Goal: Navigation & Orientation: Find specific page/section

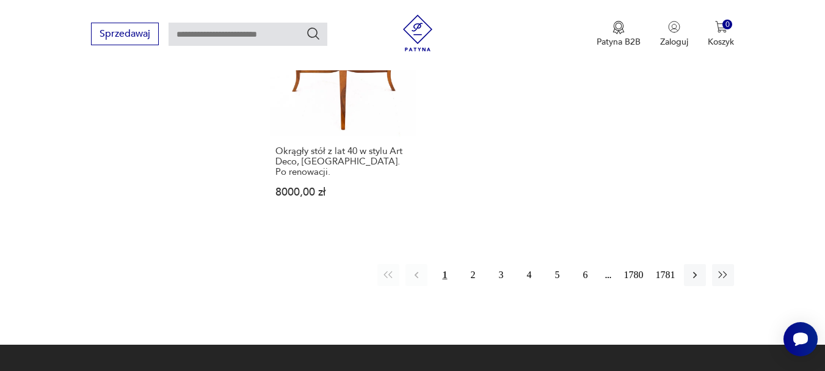
scroll to position [1739, 0]
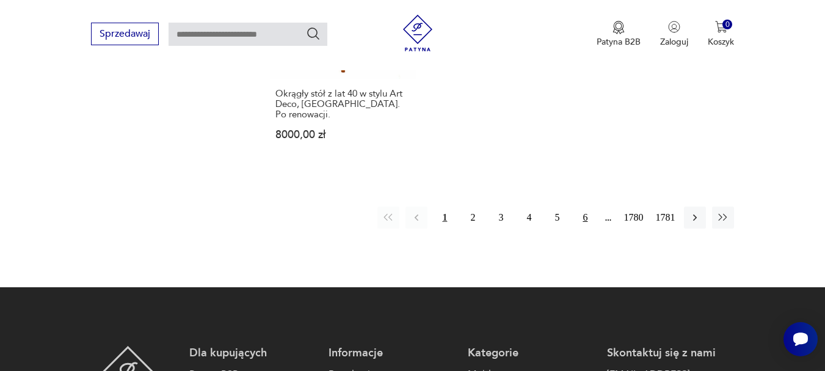
click at [586, 206] on button "6" at bounding box center [585, 217] width 22 height 22
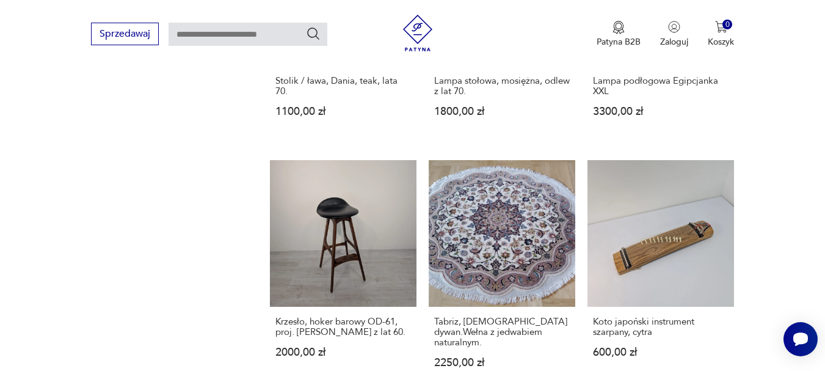
scroll to position [1224, 0]
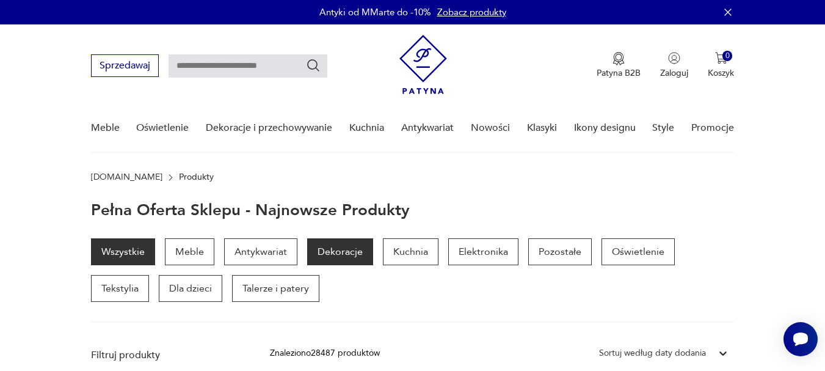
click at [352, 257] on p "Dekoracje" at bounding box center [340, 251] width 66 height 27
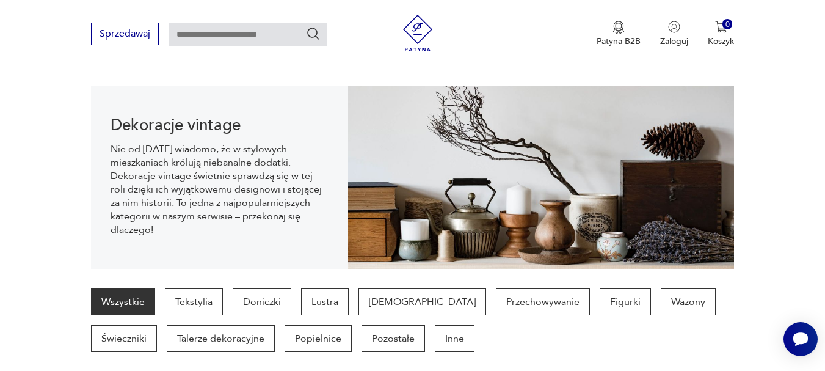
scroll to position [122, 0]
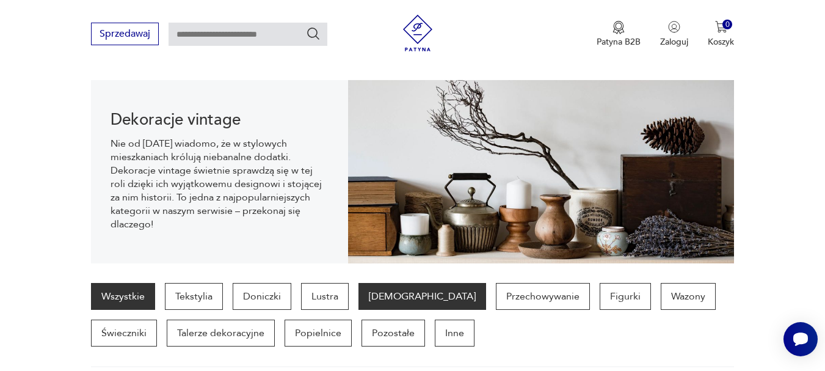
click at [392, 299] on p "[DEMOGRAPHIC_DATA]" at bounding box center [423, 296] width 128 height 27
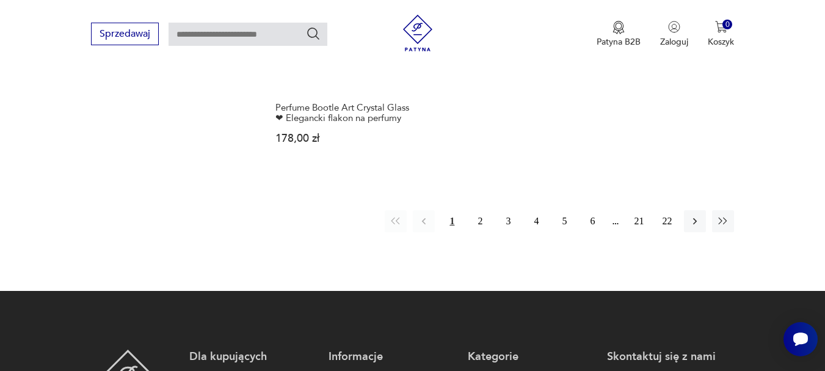
scroll to position [1895, 0]
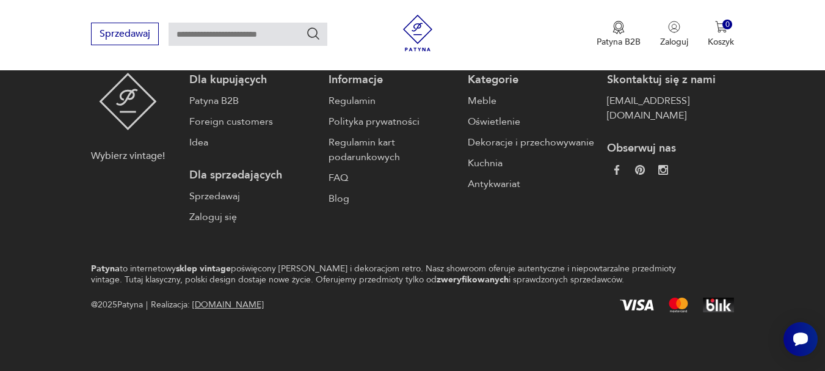
scroll to position [122, 0]
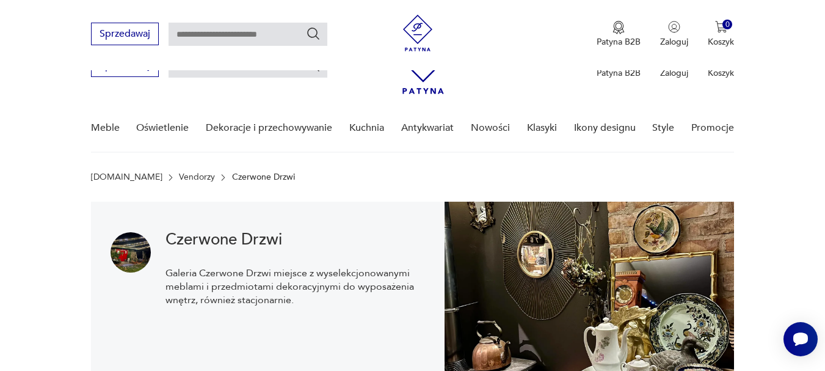
scroll to position [251, 0]
